Goal: Transaction & Acquisition: Purchase product/service

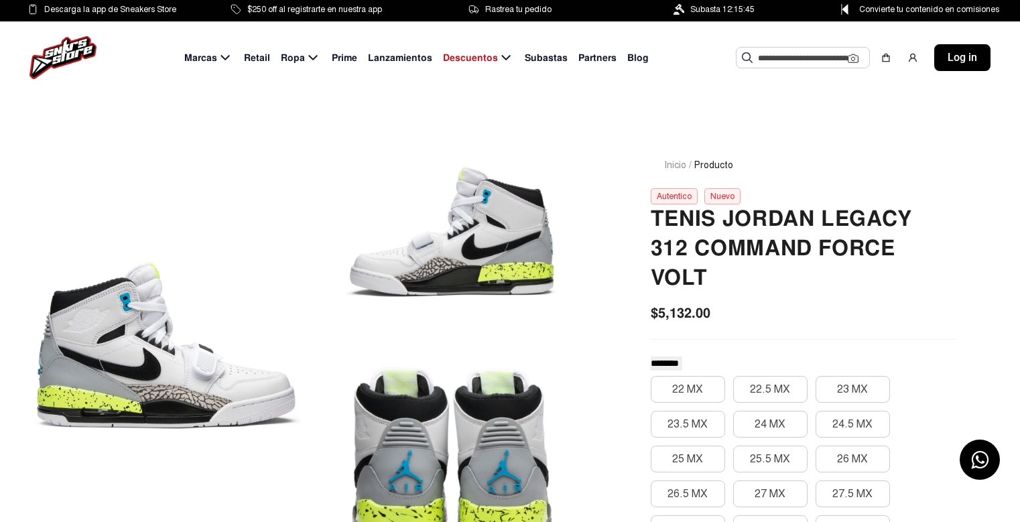
scroll to position [67, 0]
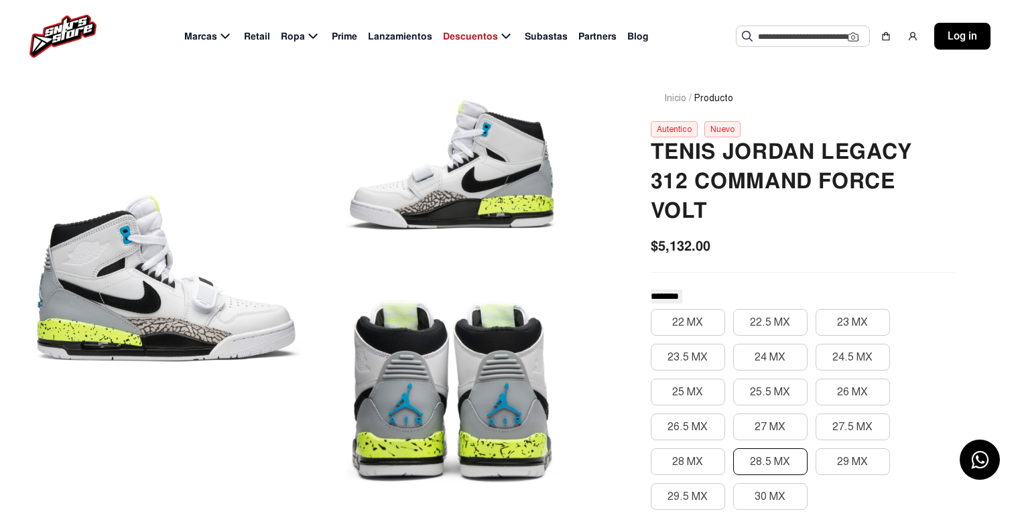
click at [779, 462] on button "28.5 MX" at bounding box center [770, 461] width 74 height 27
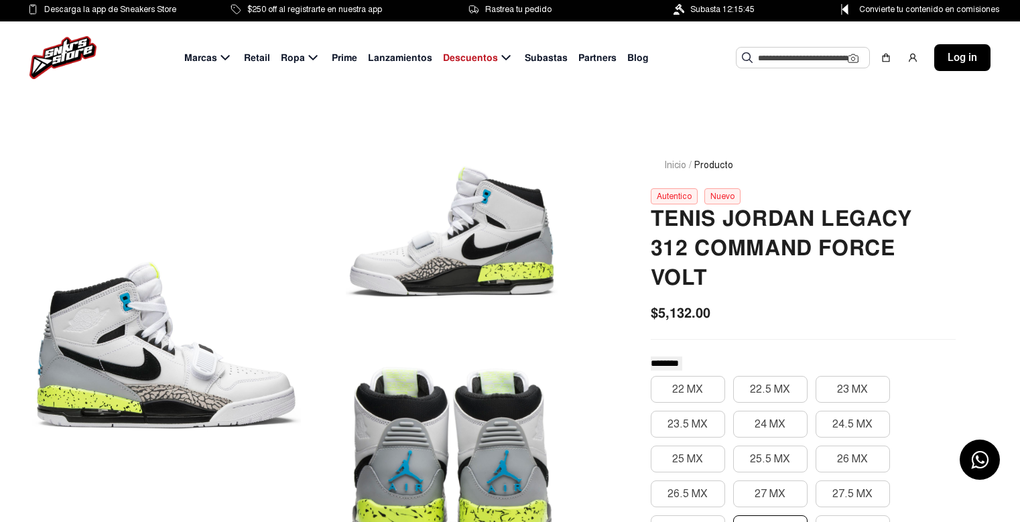
click at [257, 56] on span "Retail" at bounding box center [257, 58] width 26 height 14
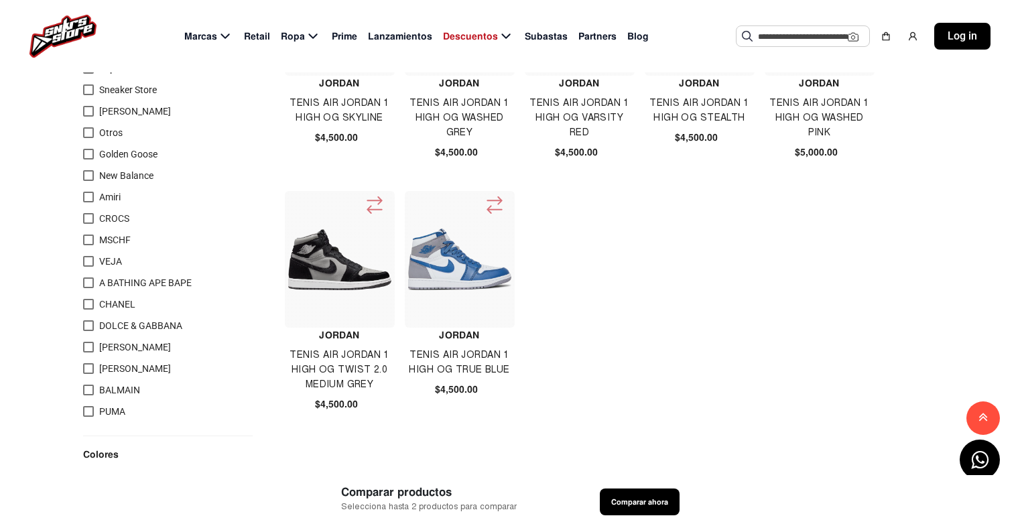
scroll to position [268, 0]
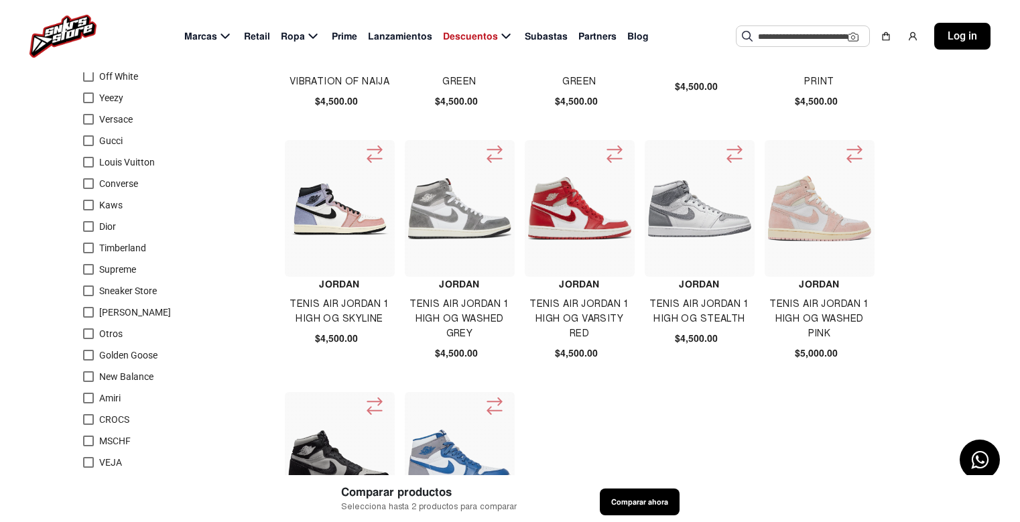
click at [123, 244] on span "Timberland" at bounding box center [122, 248] width 47 height 11
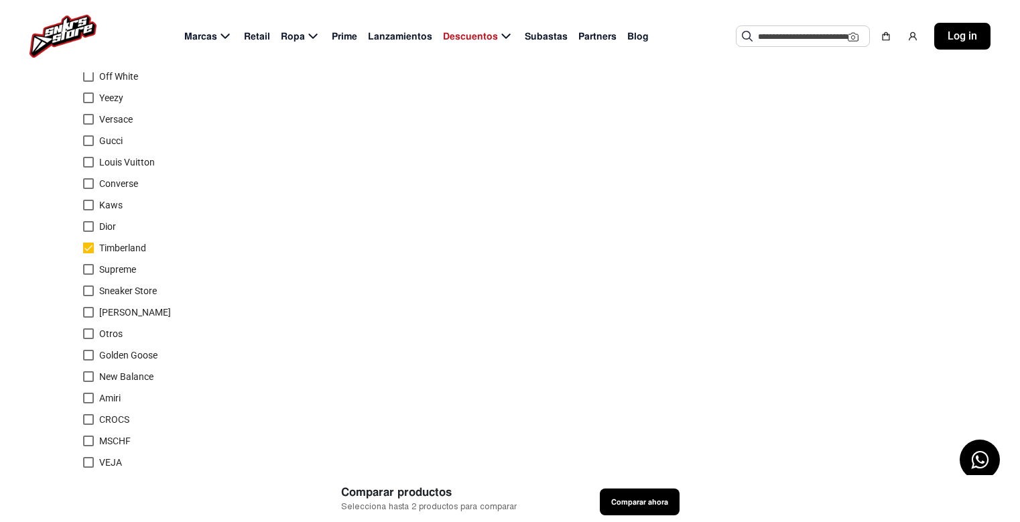
click at [94, 247] on label "Timberland" at bounding box center [114, 248] width 63 height 16
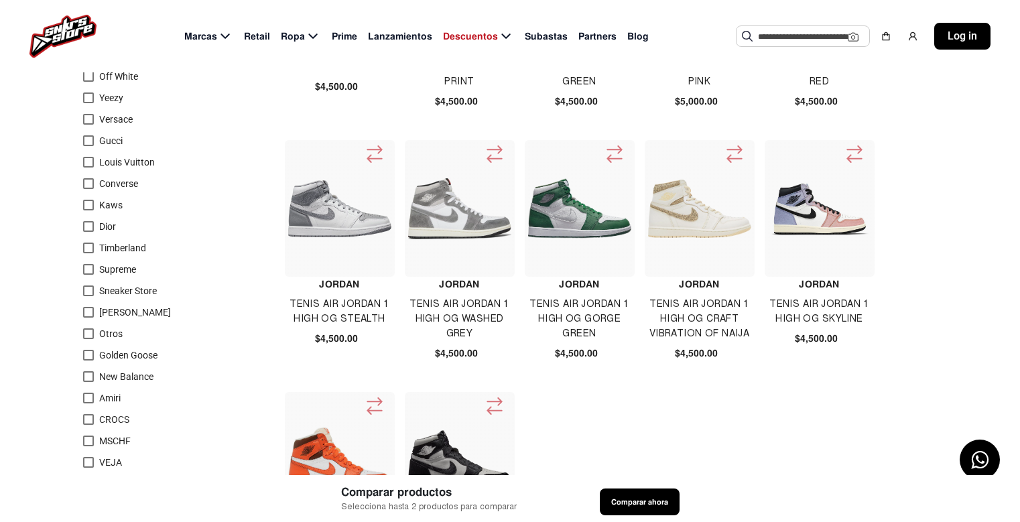
scroll to position [67, 0]
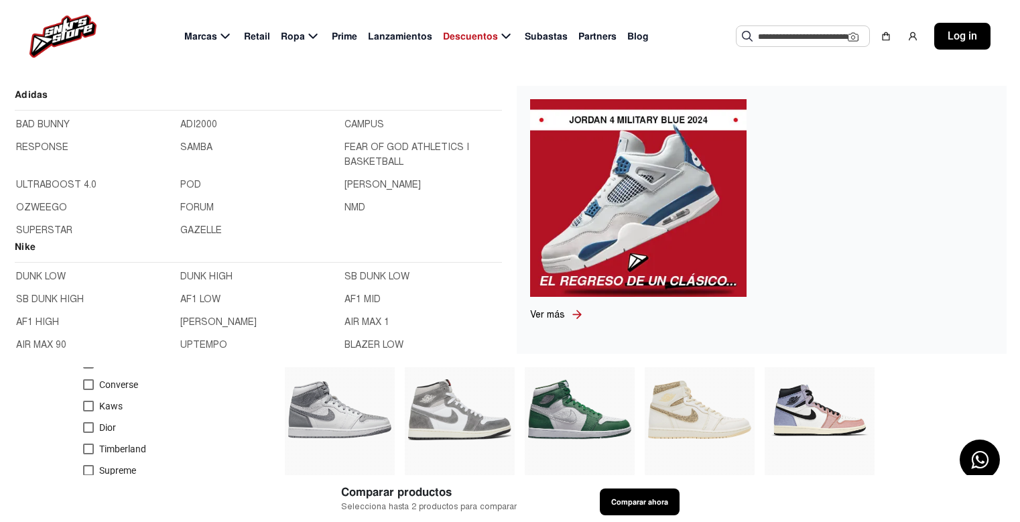
click at [221, 32] on icon at bounding box center [225, 36] width 16 height 17
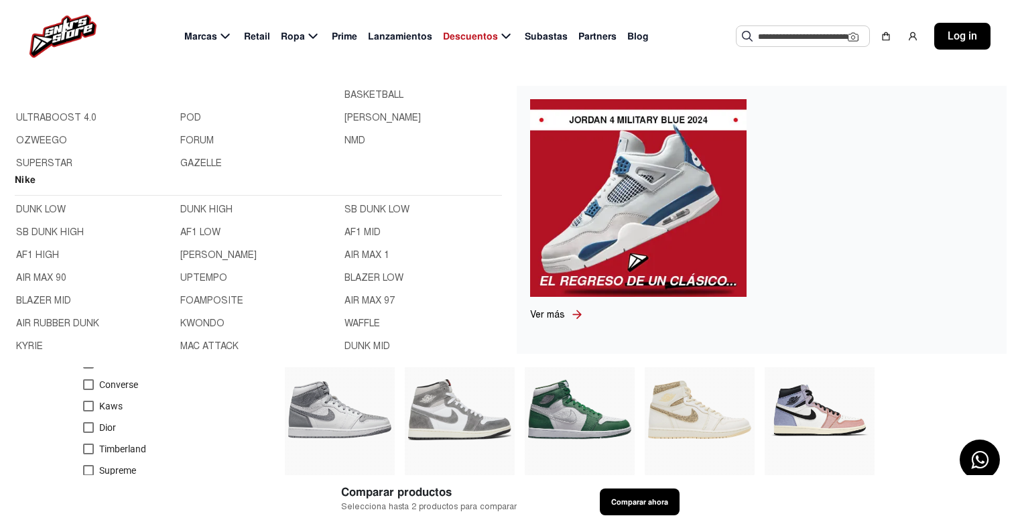
click at [51, 341] on link "KYRIE" at bounding box center [94, 346] width 156 height 15
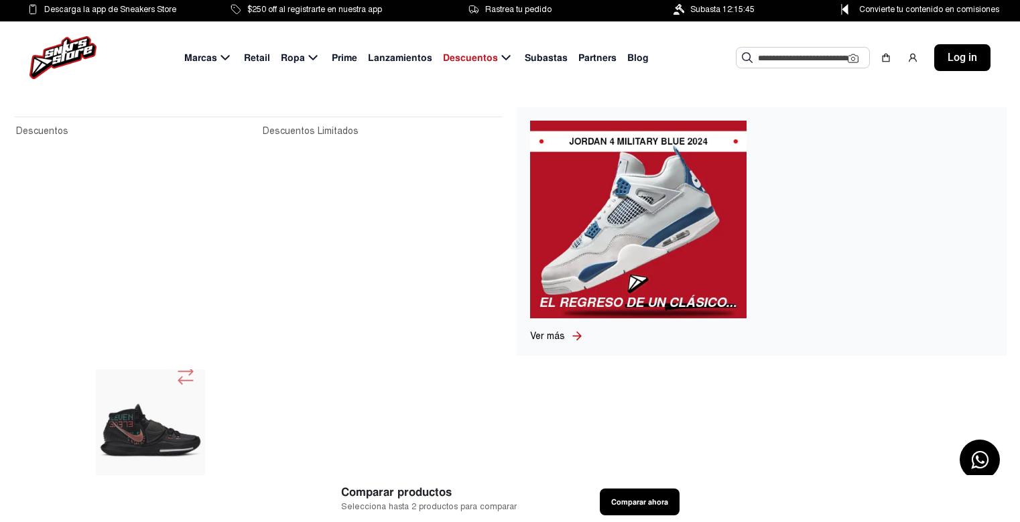
click at [812, 55] on input "text" at bounding box center [803, 58] width 90 height 20
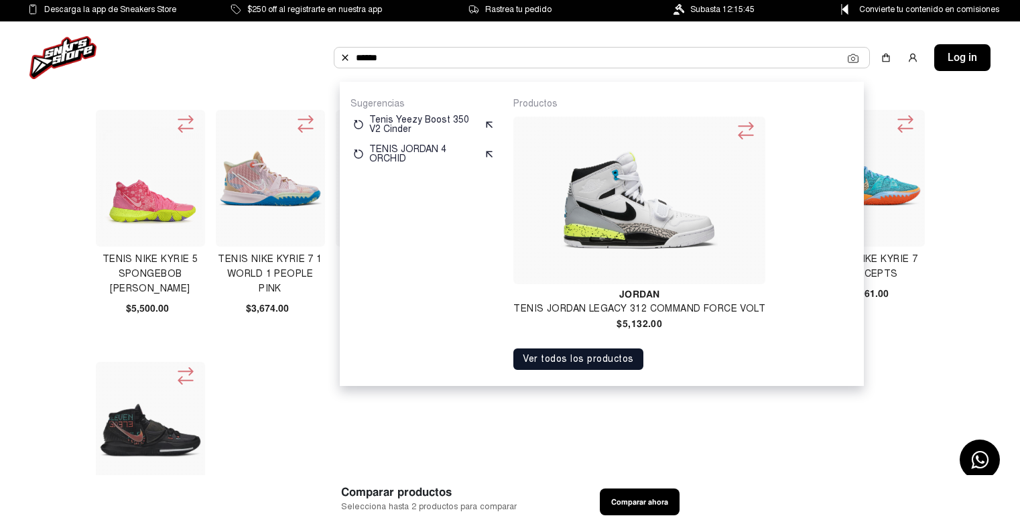
type input "*****"
